Goal: Task Accomplishment & Management: Manage account settings

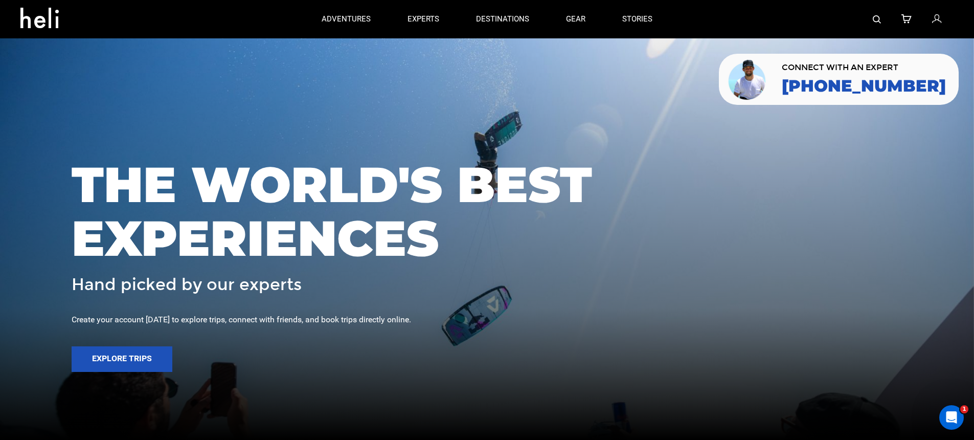
click at [953, 17] on div at bounding box center [812, 19] width 283 height 38
click at [941, 20] on icon at bounding box center [937, 19] width 9 height 13
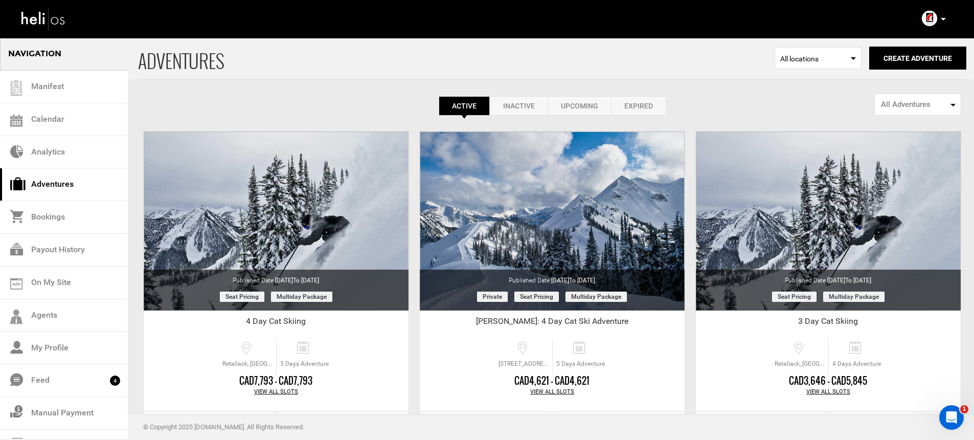
click at [943, 19] on icon at bounding box center [943, 19] width 5 height 3
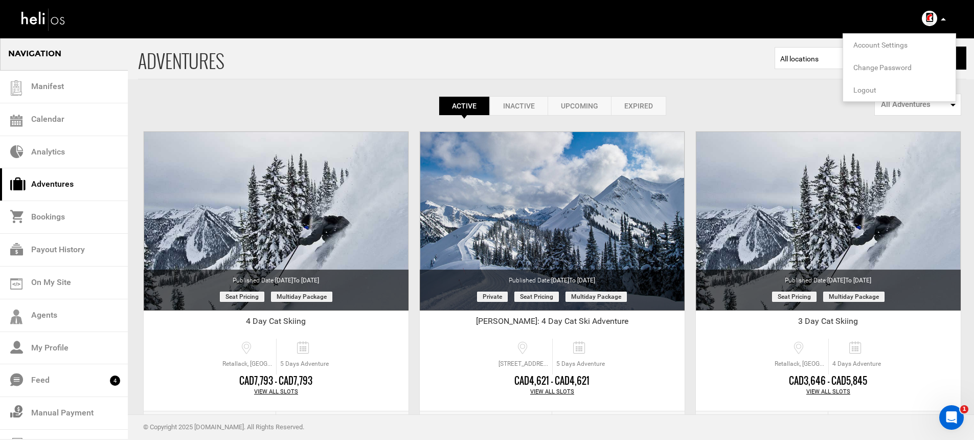
click at [862, 89] on span "Logout" at bounding box center [865, 90] width 23 height 8
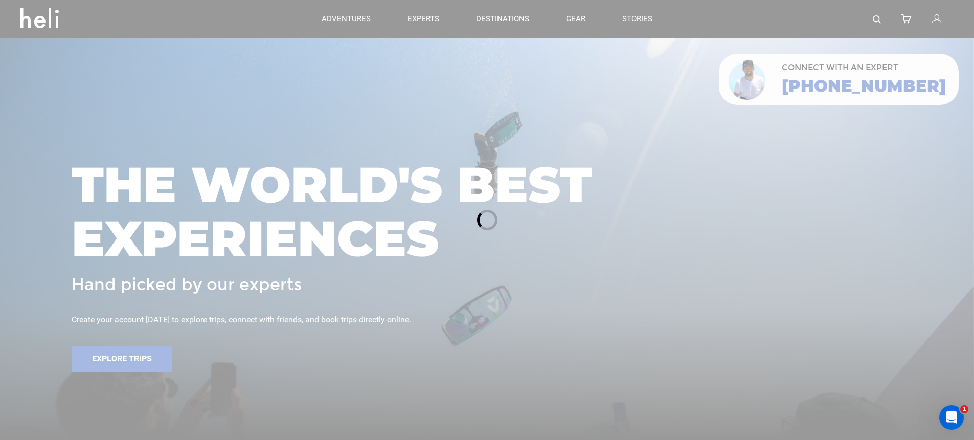
click at [938, 19] on div at bounding box center [487, 220] width 974 height 440
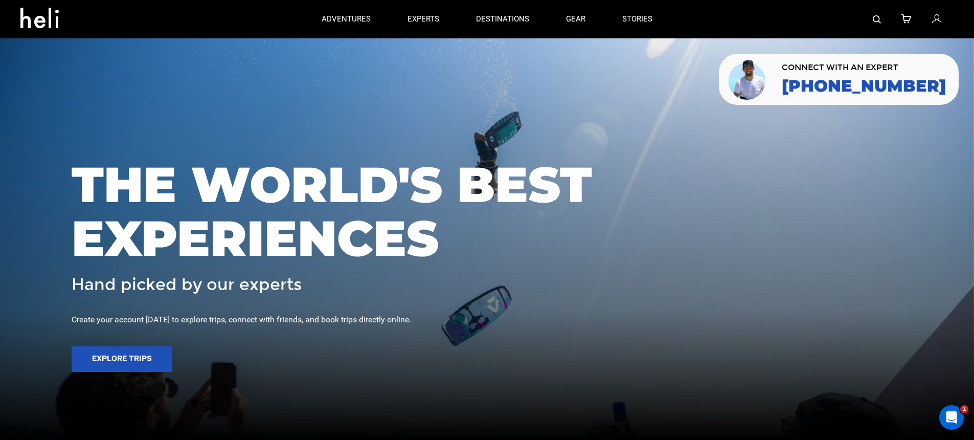
click at [936, 20] on icon at bounding box center [937, 19] width 9 height 13
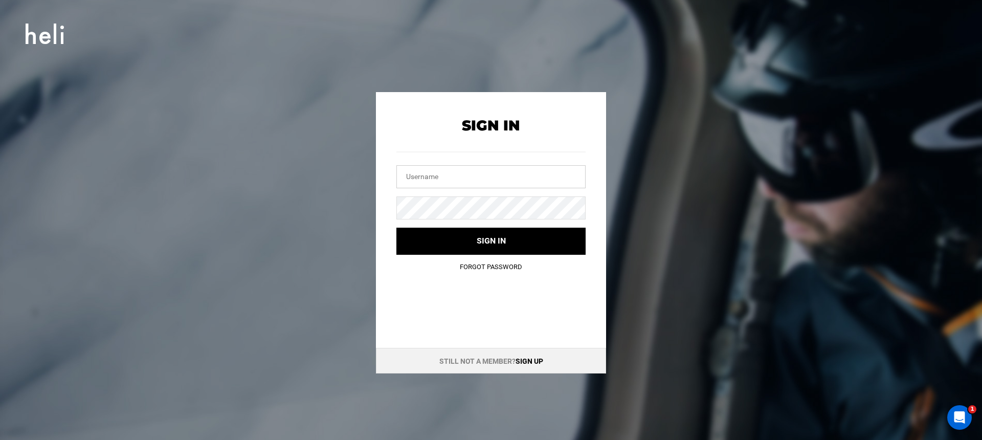
click at [490, 184] on input "text" at bounding box center [490, 176] width 189 height 23
type input "[EMAIL_ADDRESS][DOMAIN_NAME]"
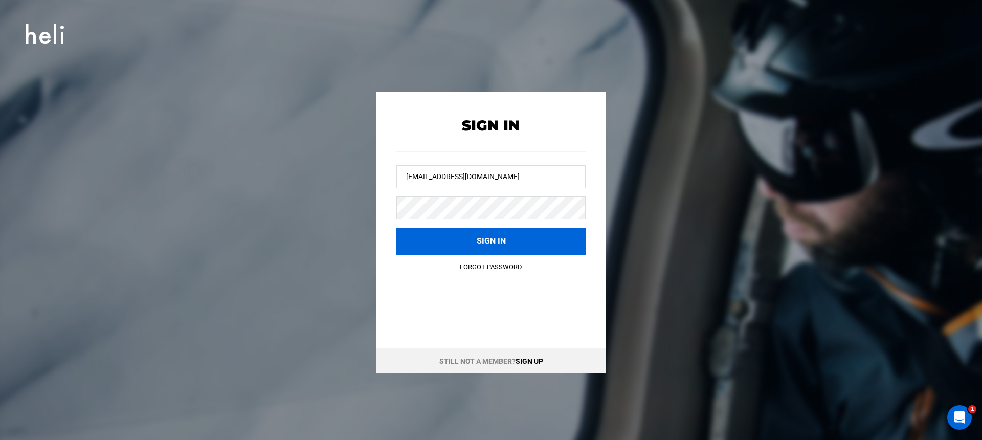
click at [480, 238] on button "Sign in" at bounding box center [490, 241] width 189 height 27
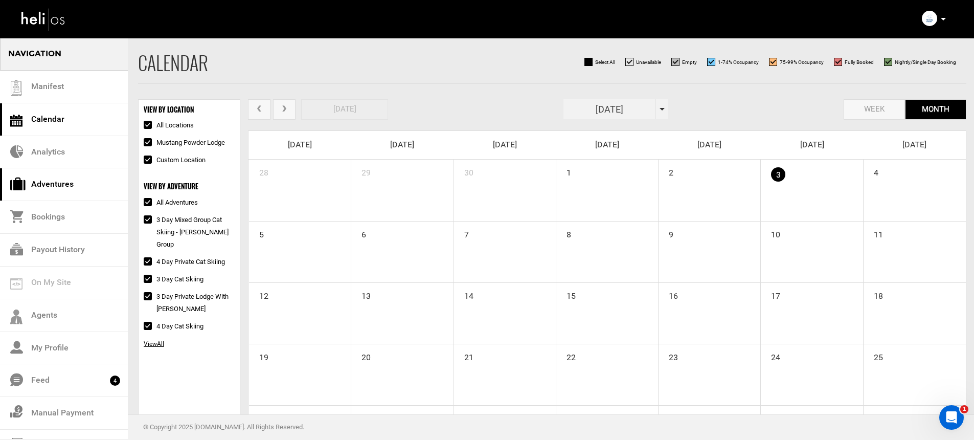
click at [80, 171] on link "Adventures" at bounding box center [64, 184] width 128 height 33
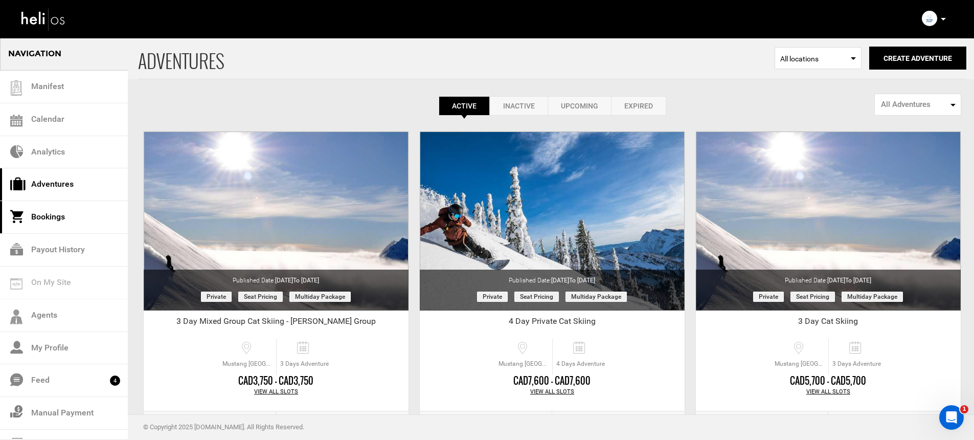
click at [77, 215] on link "Bookings" at bounding box center [64, 217] width 128 height 33
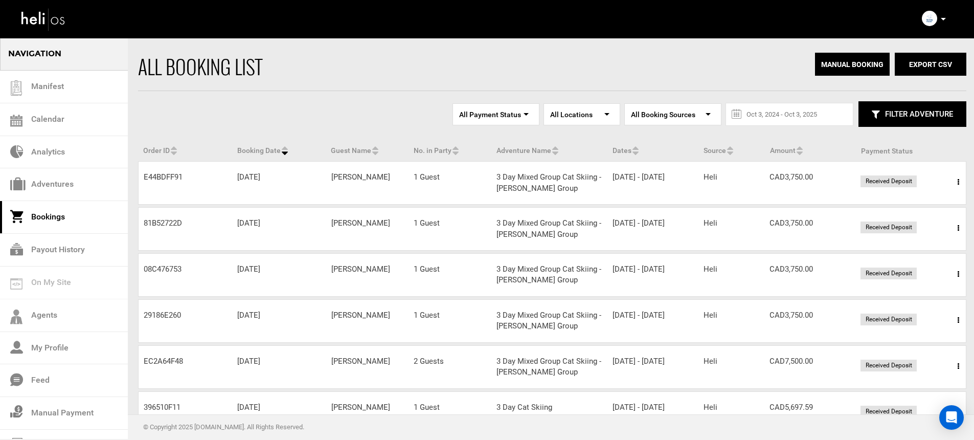
click at [62, 224] on link "Bookings" at bounding box center [64, 217] width 128 height 33
